Goal: Ask a question

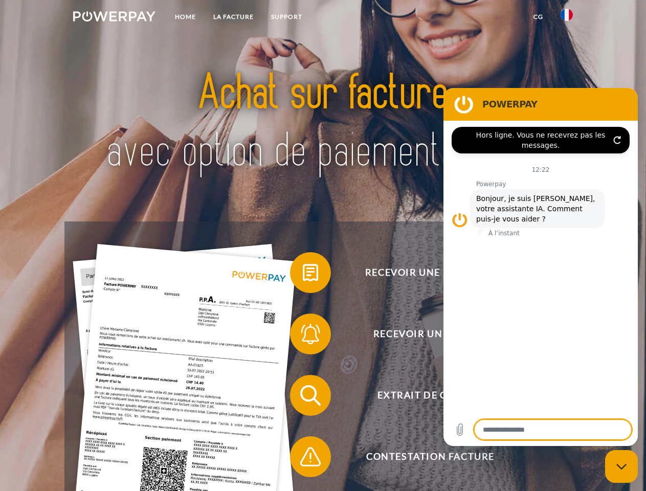
click at [114, 18] on img at bounding box center [114, 16] width 82 height 10
click at [566, 18] on img at bounding box center [566, 15] width 12 height 12
click at [538, 17] on link "CG" at bounding box center [537, 17] width 27 height 18
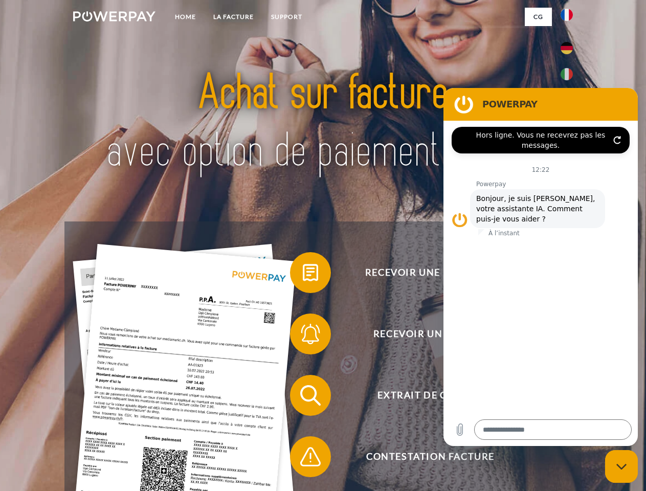
click at [303, 274] on span at bounding box center [294, 272] width 51 height 51
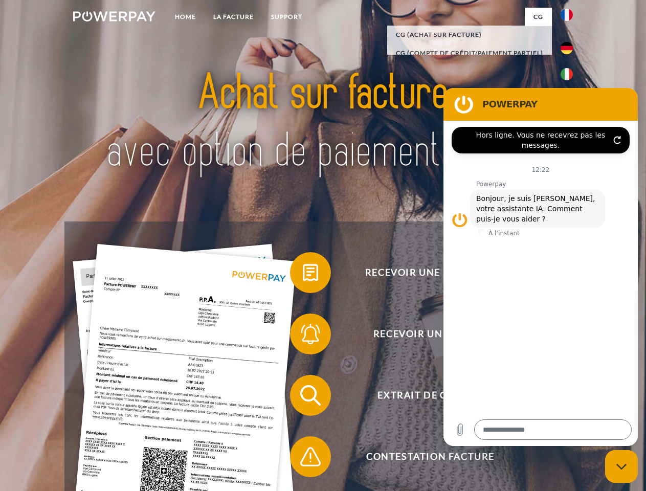
click at [303, 336] on span at bounding box center [294, 333] width 51 height 51
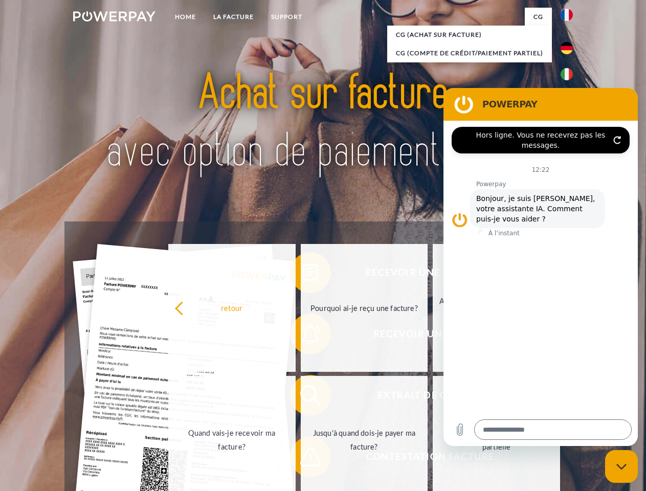
click at [303, 397] on link "Jusqu'à quand dois-je payer ma facture?" at bounding box center [364, 440] width 127 height 128
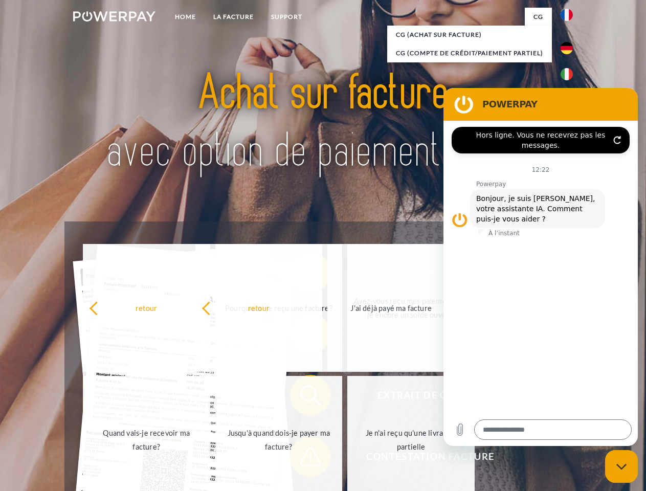
click at [303, 459] on span at bounding box center [294, 456] width 51 height 51
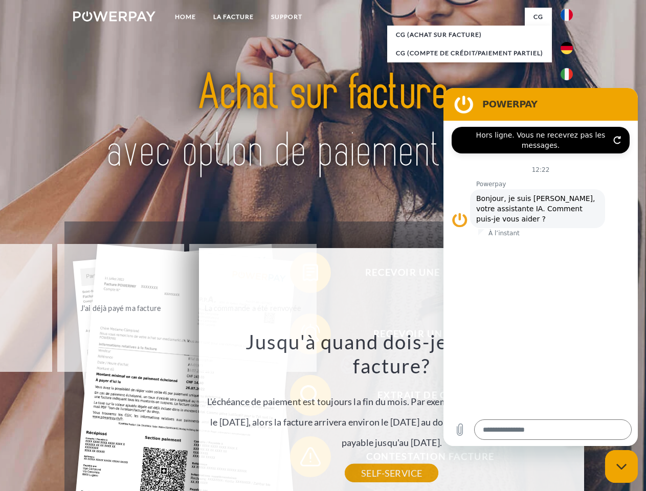
click at [621, 466] on icon "Fermer la fenêtre de messagerie" at bounding box center [621, 466] width 11 height 7
type textarea "*"
